Goal: Transaction & Acquisition: Purchase product/service

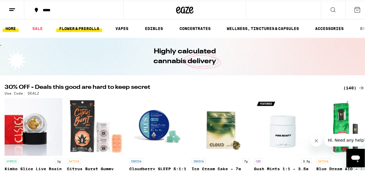
click at [72, 26] on link "FLOWER & PREROLLS" at bounding box center [79, 27] width 46 height 7
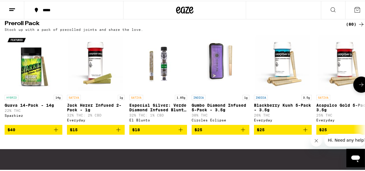
scroll to position [426, 0]
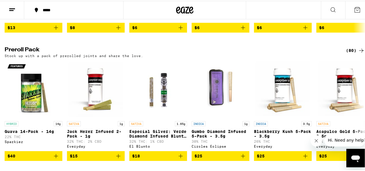
click at [348, 53] on div "(80)" at bounding box center [355, 49] width 19 height 7
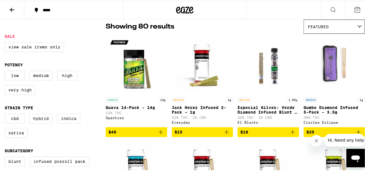
scroll to position [58, 0]
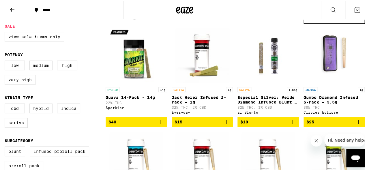
click at [41, 112] on label "Hybrid" at bounding box center [40, 108] width 23 height 10
click at [6, 104] on input "Hybrid" at bounding box center [6, 104] width 0 height 0
checkbox input "true"
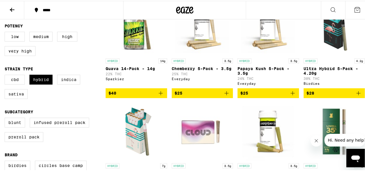
scroll to position [116, 0]
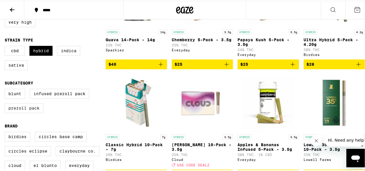
click at [32, 112] on label "Preroll Pack" at bounding box center [24, 108] width 39 height 10
click at [6, 89] on input "Preroll Pack" at bounding box center [6, 89] width 0 height 0
checkbox input "true"
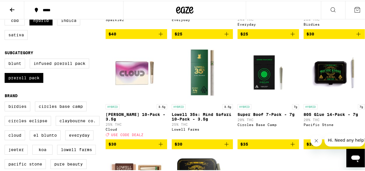
scroll to position [87, 0]
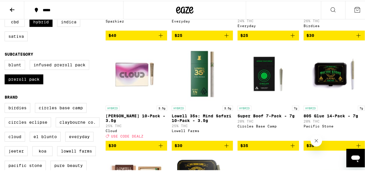
scroll to position [173, 0]
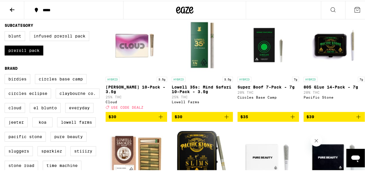
click at [201, 62] on img "Open page for Lowell 35s: Mind Safari 10-Pack - 3.5g from Lowell Farms" at bounding box center [203, 44] width 58 height 58
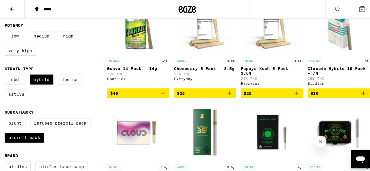
scroll to position [58, 0]
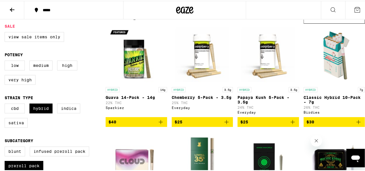
click at [136, 67] on img "Open page for Guava 14-Pack - 14g from Sparkiez" at bounding box center [136, 55] width 58 height 58
click at [130, 64] on img "Open page for Guava 14-Pack - 14g from Sparkiez" at bounding box center [136, 55] width 58 height 58
click at [330, 64] on img "Open page for Classic Hybrid 10-Pack - 7g from Birdies" at bounding box center [335, 55] width 58 height 58
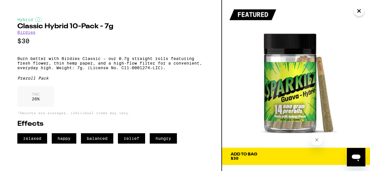
click at [359, 11] on icon "Close" at bounding box center [358, 11] width 3 height 3
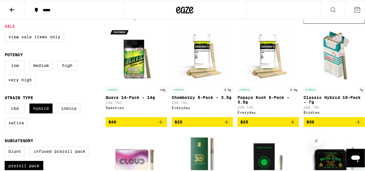
click at [328, 58] on img "Open page for Classic Hybrid 10-Pack - 7g from Birdies" at bounding box center [335, 55] width 58 height 58
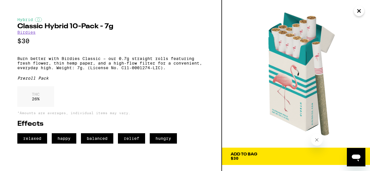
click at [331, 157] on span "Add To Bag $30" at bounding box center [295, 157] width 131 height 8
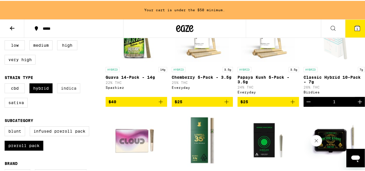
scroll to position [105, 0]
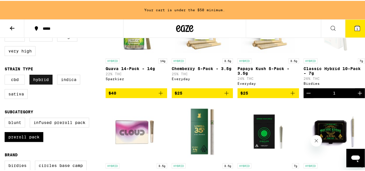
click at [42, 81] on label "Hybrid" at bounding box center [40, 79] width 23 height 10
click at [6, 75] on input "Hybrid" at bounding box center [6, 75] width 0 height 0
checkbox input "false"
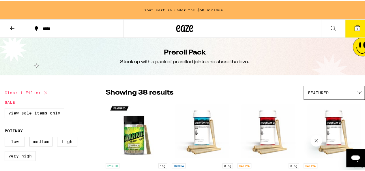
click at [30, 93] on button "Clear 1 filter" at bounding box center [27, 92] width 44 height 14
checkbox input "false"
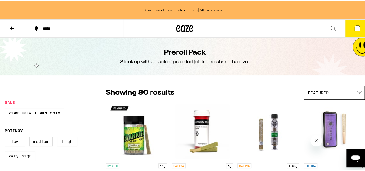
click at [189, 27] on icon at bounding box center [191, 27] width 4 height 7
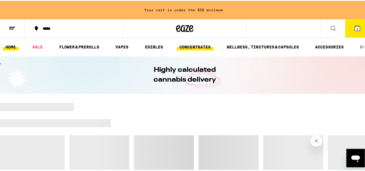
click at [198, 47] on link "CONCENTRATES" at bounding box center [195, 46] width 37 height 7
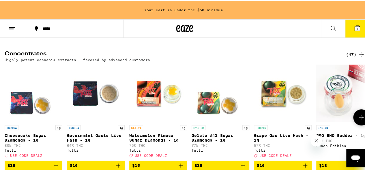
scroll to position [173, 0]
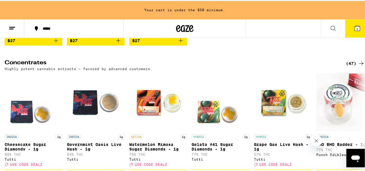
click at [351, 66] on div "(47)" at bounding box center [355, 62] width 19 height 7
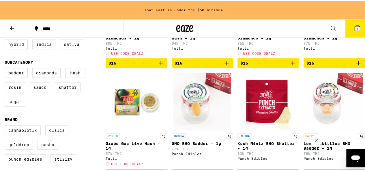
scroll to position [144, 0]
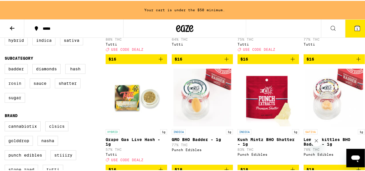
click at [12, 88] on label "Rosin" at bounding box center [15, 83] width 21 height 10
click at [6, 64] on input "Rosin" at bounding box center [6, 64] width 0 height 0
checkbox input "true"
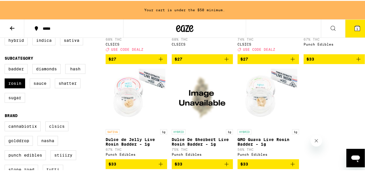
scroll to position [173, 0]
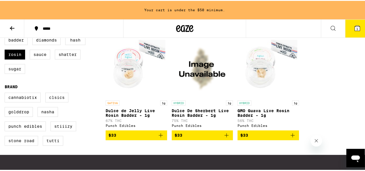
click at [159, 138] on icon "Add to bag" at bounding box center [160, 134] width 7 height 7
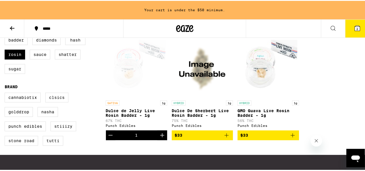
scroll to position [155, 0]
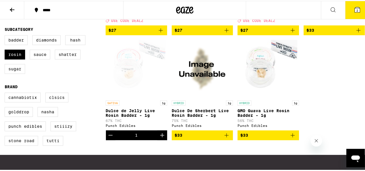
click at [225, 138] on icon "Add to bag" at bounding box center [226, 134] width 7 height 7
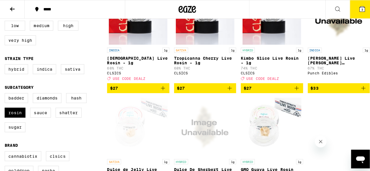
scroll to position [68, 0]
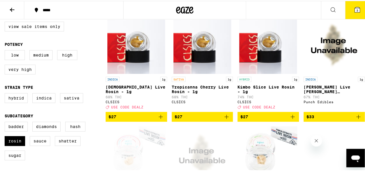
click at [355, 120] on icon "Add to bag" at bounding box center [358, 116] width 7 height 7
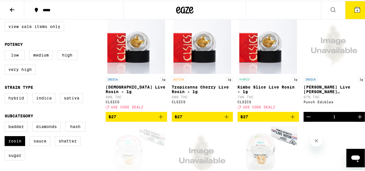
click at [357, 8] on span "4" at bounding box center [358, 9] width 2 height 3
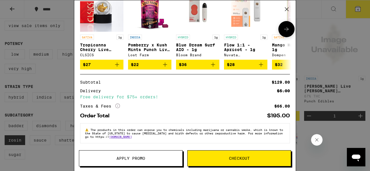
scroll to position [131, 0]
click at [247, 161] on span "Checkout" at bounding box center [239, 159] width 21 height 4
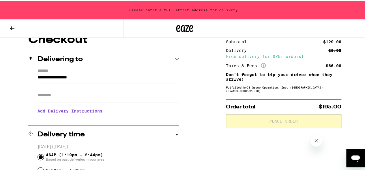
scroll to position [58, 0]
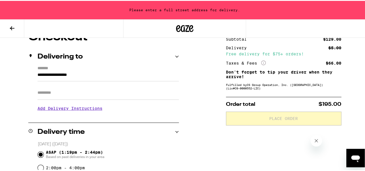
click at [130, 76] on input "**********" at bounding box center [109, 76] width 142 height 10
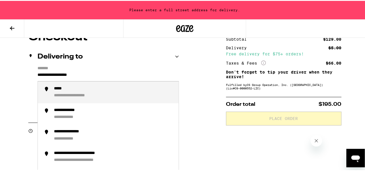
drag, startPoint x: 130, startPoint y: 76, endPoint x: 9, endPoint y: 66, distance: 121.2
click at [55, 89] on div "**********" at bounding box center [75, 87] width 42 height 5
type input "**********"
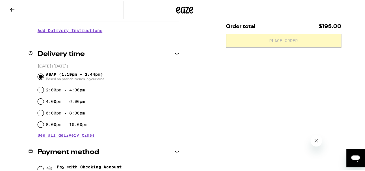
scroll to position [126, 0]
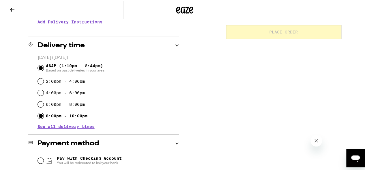
click at [41, 116] on input "8:00pm - 10:00pm" at bounding box center [41, 115] width 6 height 6
radio input "true"
click at [40, 104] on input "6:00pm - 8:00pm" at bounding box center [41, 104] width 6 height 6
radio input "true"
click at [39, 116] on input "8:00pm - 10:00pm" at bounding box center [41, 115] width 6 height 6
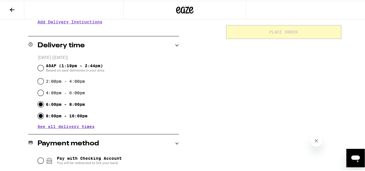
radio input "true"
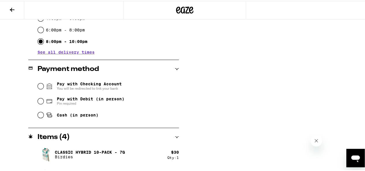
scroll to position [213, 0]
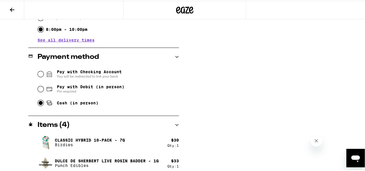
click at [38, 104] on input "Cash (in person)" at bounding box center [41, 102] width 6 height 6
radio input "true"
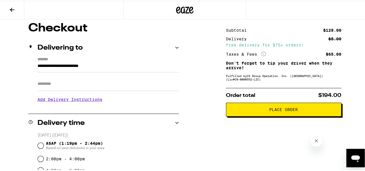
scroll to position [27, 0]
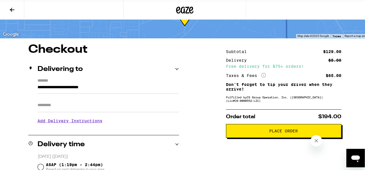
click at [277, 131] on span "Place Order" at bounding box center [283, 130] width 29 height 4
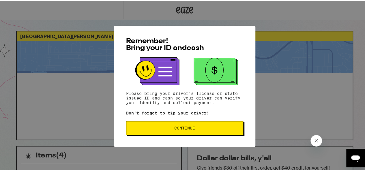
click at [173, 131] on button "Continue" at bounding box center [184, 127] width 117 height 14
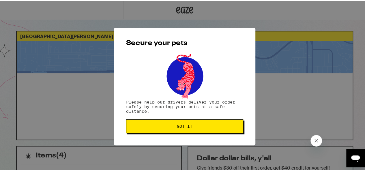
click at [180, 127] on span "Got it" at bounding box center [185, 126] width 16 height 4
